Goal: Information Seeking & Learning: Learn about a topic

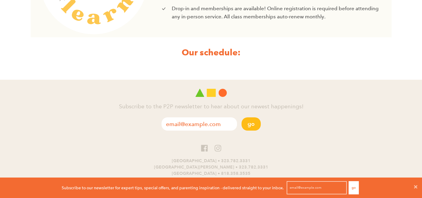
scroll to position [273, 0]
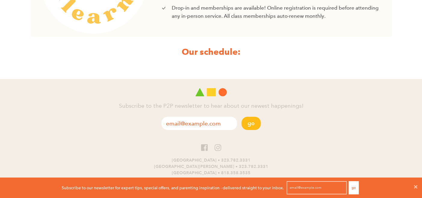
click at [223, 51] on strong "Our schedule:" at bounding box center [211, 51] width 59 height 11
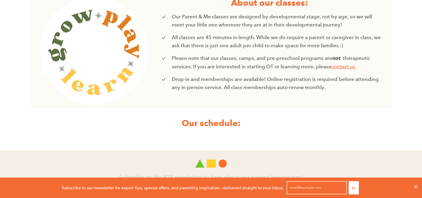
scroll to position [0, 0]
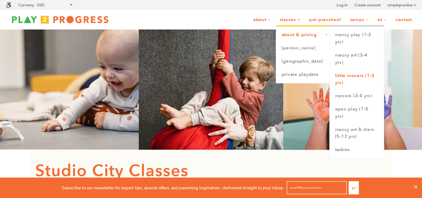
click at [341, 76] on link "Little Movers (1-3 yrs)" at bounding box center [357, 79] width 54 height 20
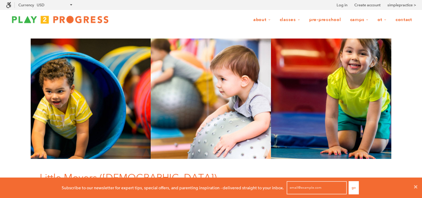
click at [325, 21] on link "Pre-Preschool" at bounding box center [326, 19] width 40 height 11
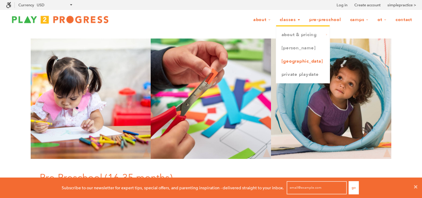
click at [287, 62] on link "[GEOGRAPHIC_DATA]" at bounding box center [303, 61] width 54 height 13
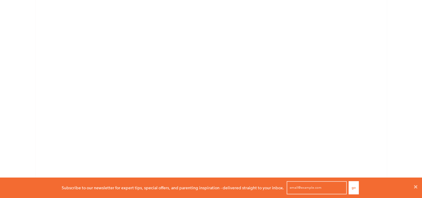
scroll to position [705, 0]
